Goal: Transaction & Acquisition: Purchase product/service

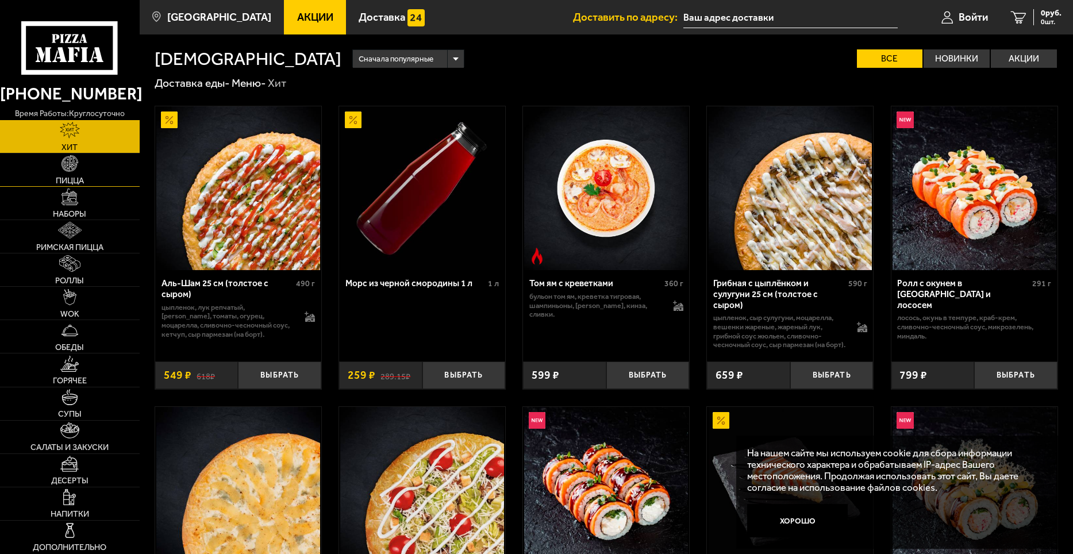
click at [87, 168] on link "Пицца" at bounding box center [70, 169] width 140 height 33
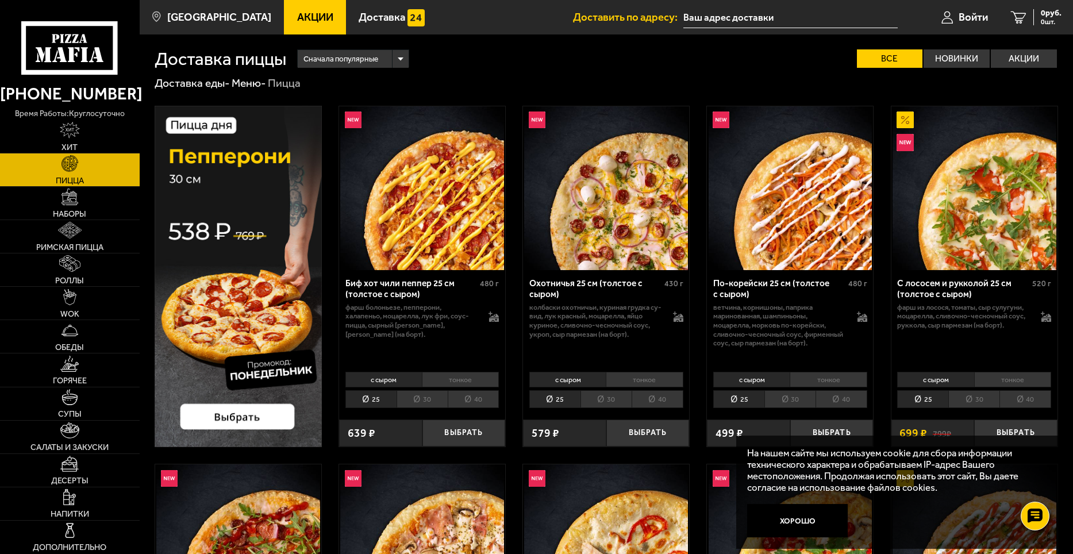
click at [298, 14] on span "Акции" at bounding box center [315, 17] width 36 height 11
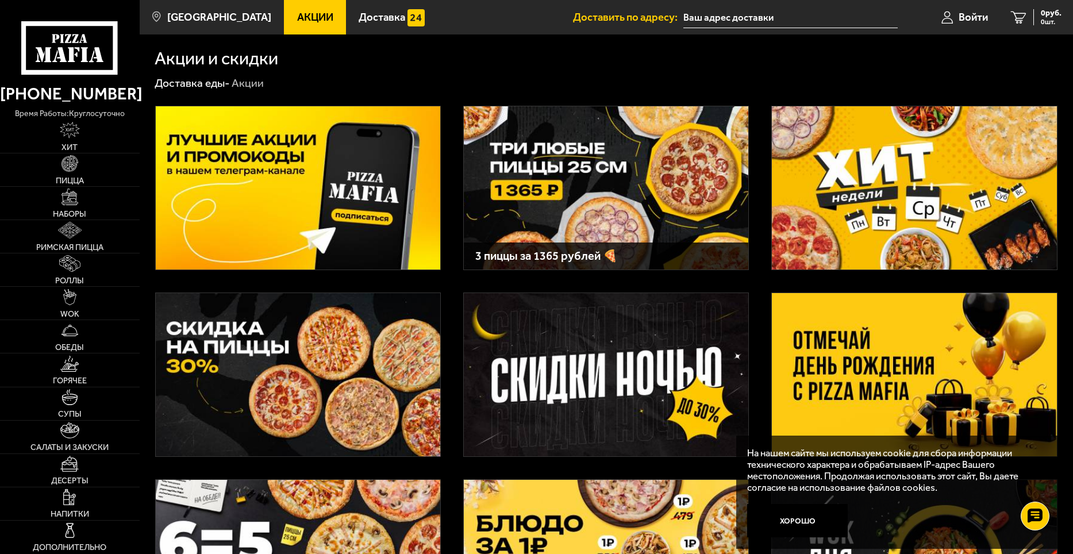
click at [870, 356] on img at bounding box center [914, 374] width 285 height 163
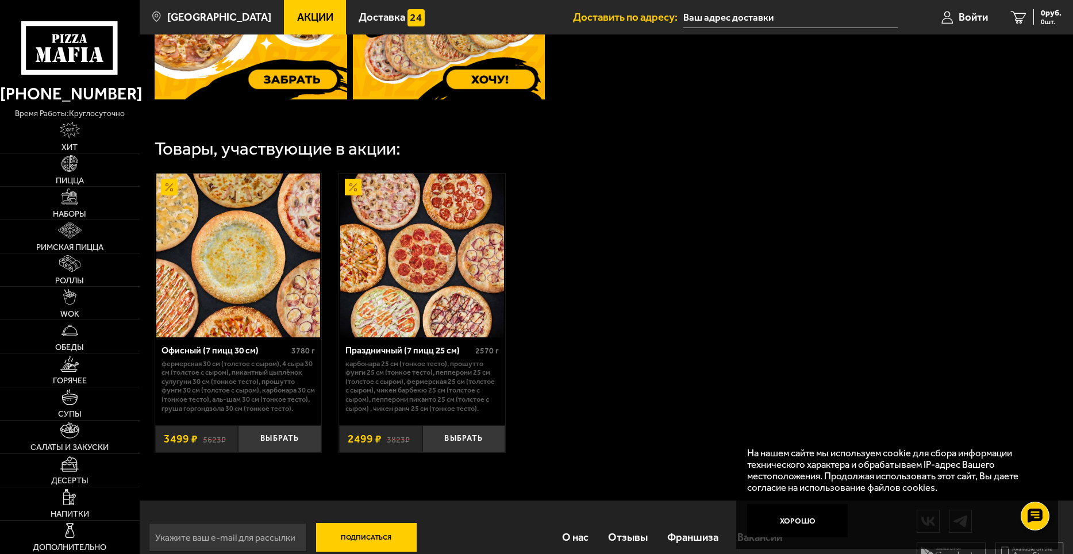
scroll to position [575, 0]
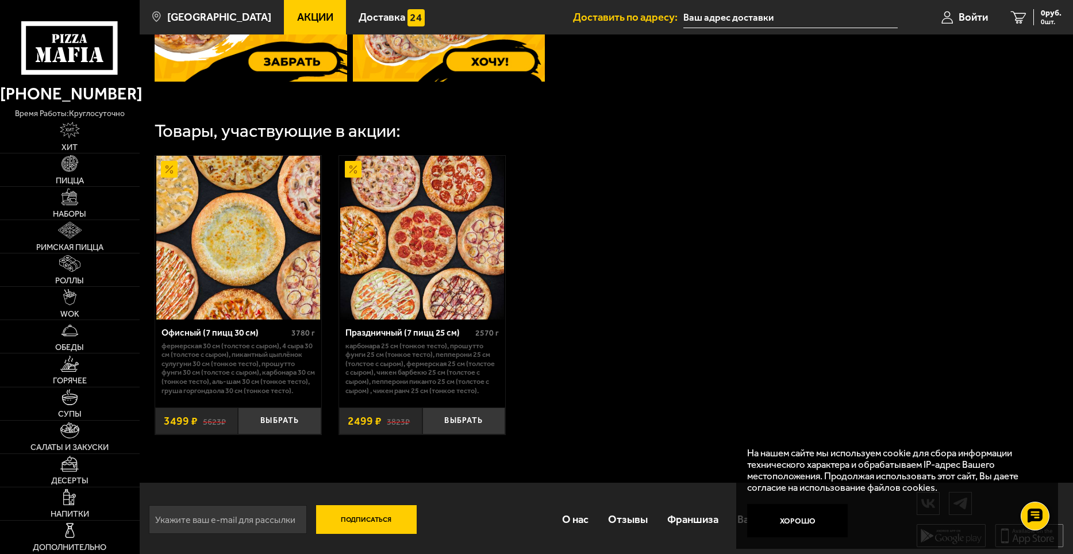
click at [277, 262] on img at bounding box center [238, 238] width 164 height 164
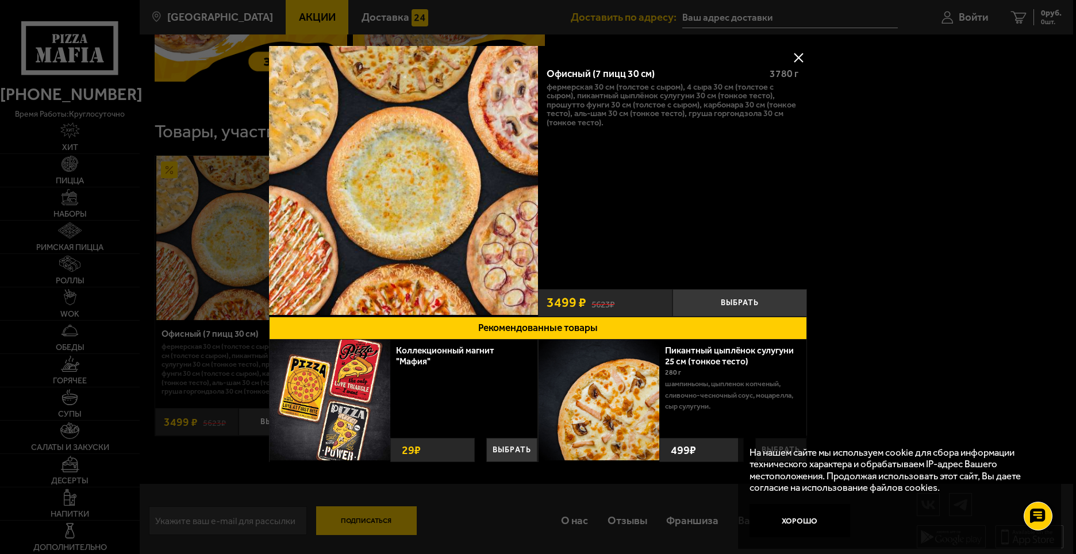
click at [804, 52] on button at bounding box center [798, 57] width 17 height 17
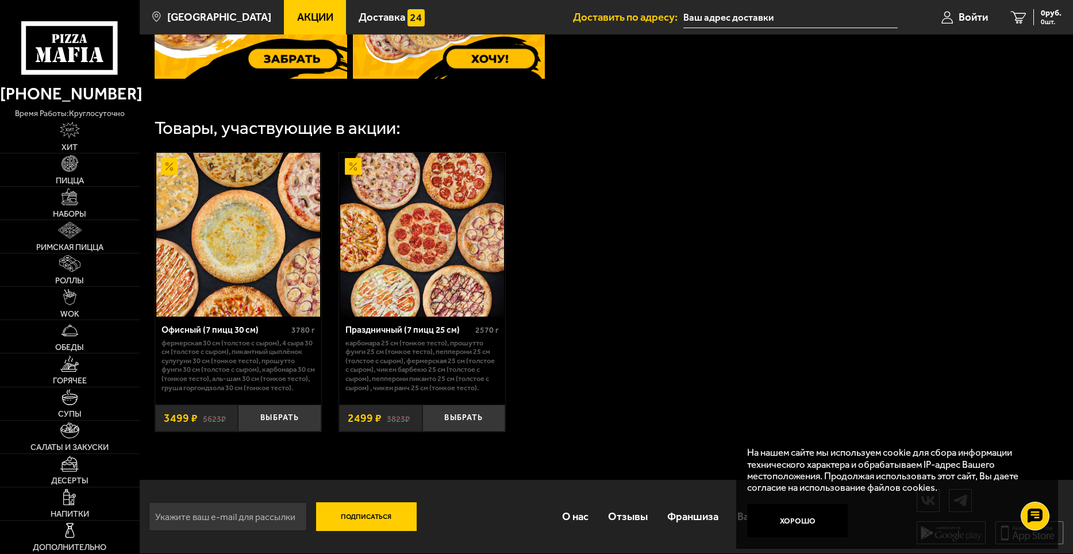
scroll to position [590, 0]
click at [788, 525] on button "Хорошо" at bounding box center [797, 520] width 101 height 33
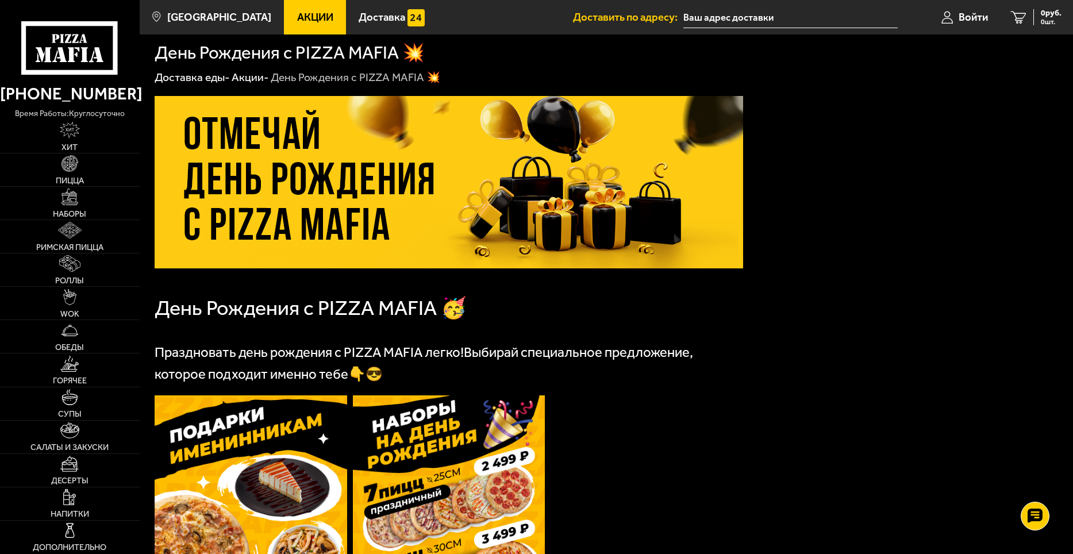
scroll to position [0, 0]
